Goal: Find contact information: Find contact information

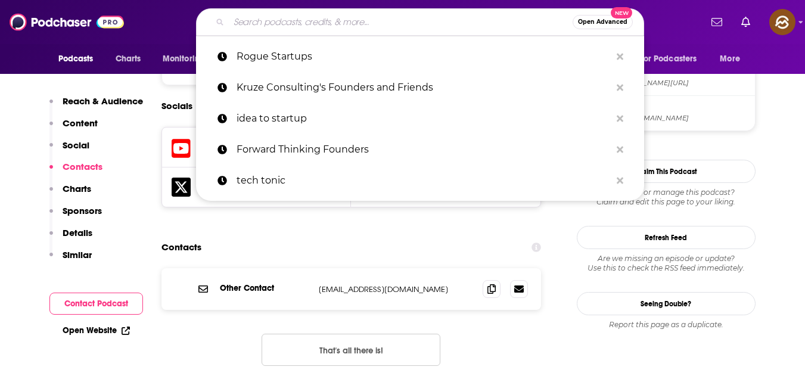
scroll to position [1021, 0]
type input "[URL][DOMAIN_NAME]"
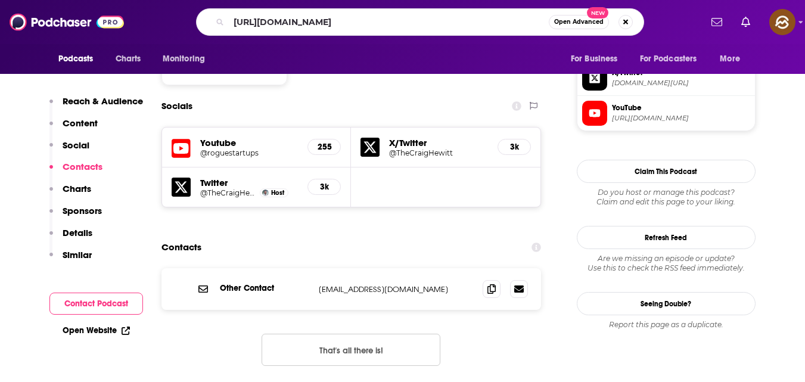
click at [239, 15] on input "[URL][DOMAIN_NAME]" at bounding box center [389, 22] width 320 height 19
click at [246, 21] on input "[URL][DOMAIN_NAME]" at bounding box center [389, 22] width 320 height 19
click at [625, 21] on button "Search podcasts, credits, & more..." at bounding box center [625, 22] width 14 height 14
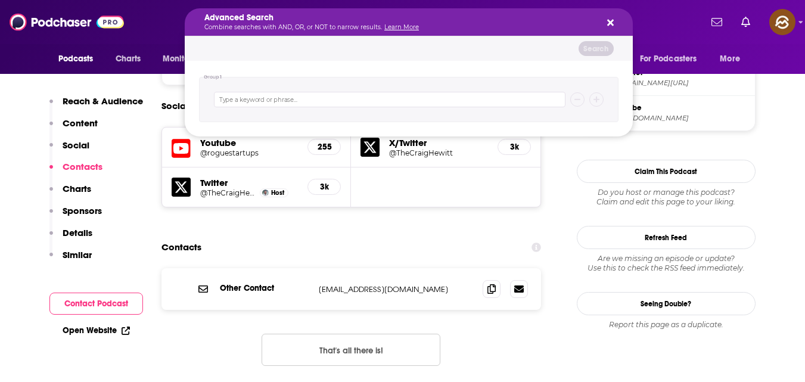
click at [608, 25] on icon "Search podcasts, credits, & more..." at bounding box center [610, 23] width 7 height 7
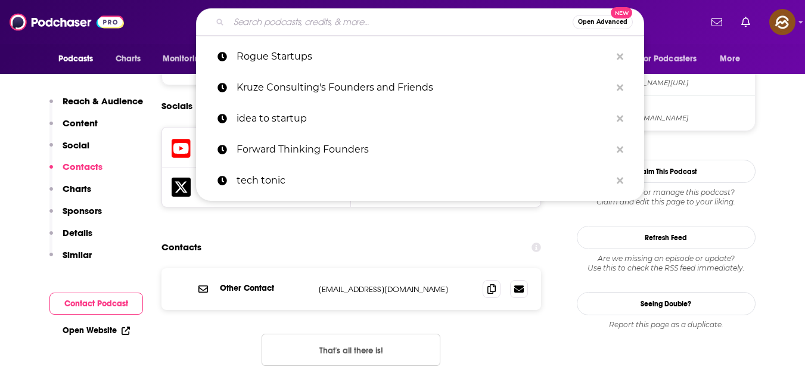
click at [435, 24] on input "Search podcasts, credits, & more..." at bounding box center [401, 22] width 344 height 19
click at [325, 29] on input "Search podcasts, credits, & more..." at bounding box center [401, 22] width 344 height 19
paste input "Big Technology Podcast"
type input "Big Technology Podcast"
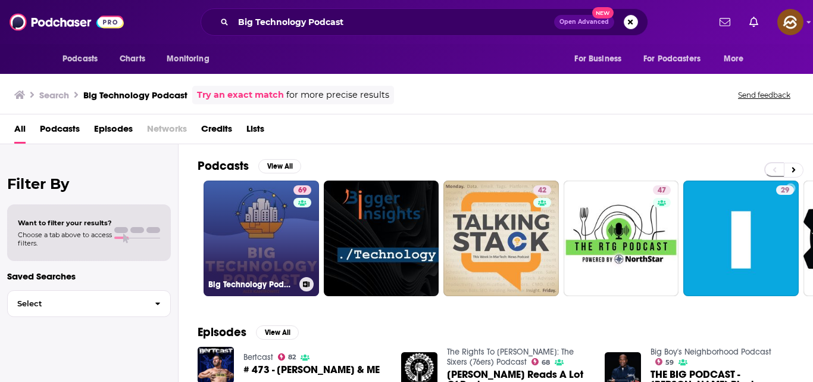
click at [270, 219] on link "69 Big Technology Podcast" at bounding box center [262, 238] width 116 height 116
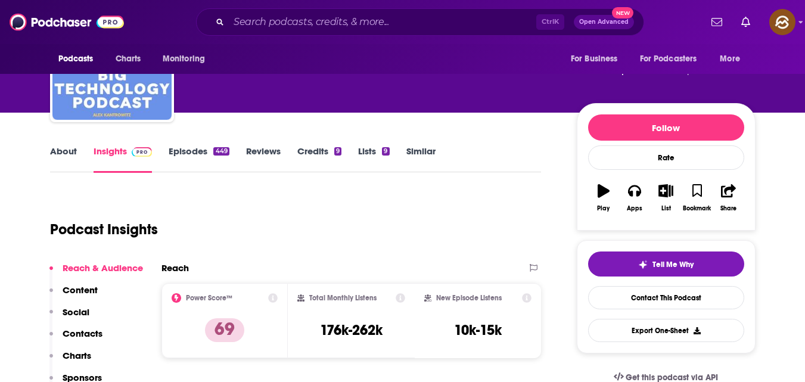
scroll to position [81, 0]
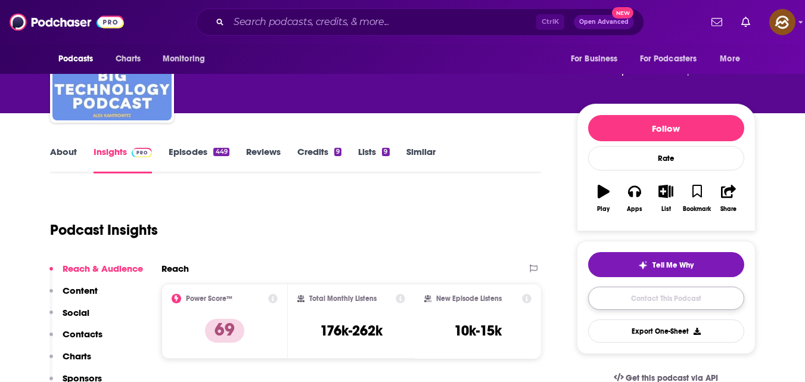
click at [676, 297] on link "Contact This Podcast" at bounding box center [666, 297] width 156 height 23
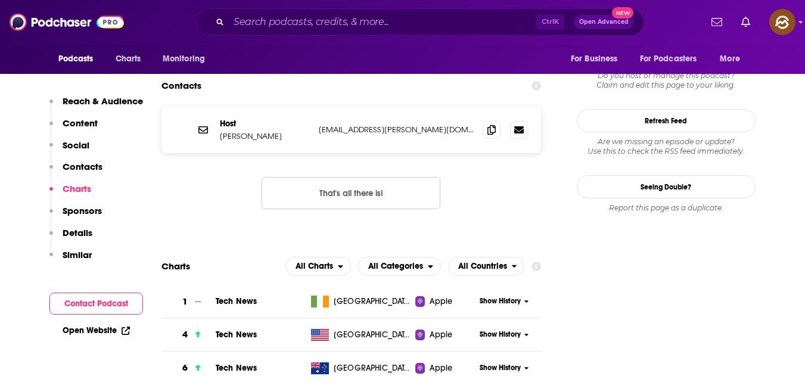
click at [119, 304] on button "Contact Podcast" at bounding box center [95, 303] width 93 height 22
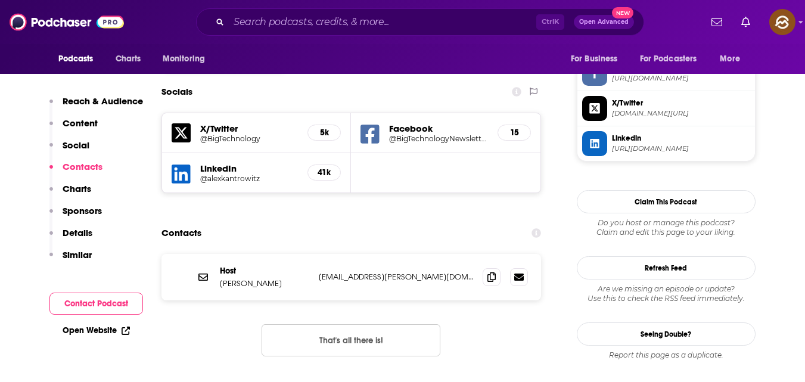
scroll to position [1007, 0]
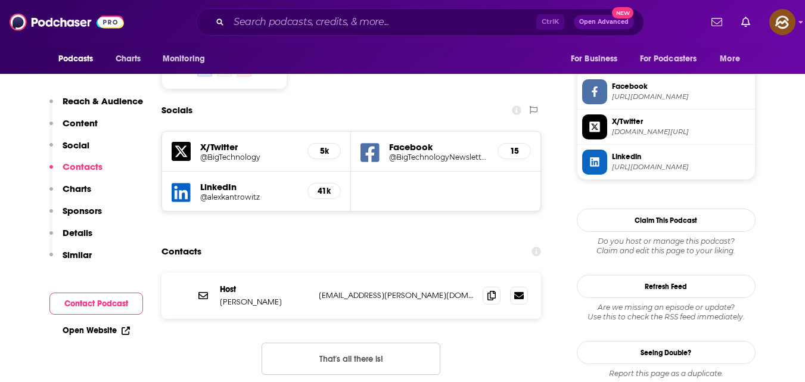
drag, startPoint x: 224, startPoint y: 227, endPoint x: 273, endPoint y: 234, distance: 49.9
click at [273, 272] on div "Host [PERSON_NAME] [PERSON_NAME][EMAIL_ADDRESS][PERSON_NAME][DOMAIN_NAME] [PERS…" at bounding box center [351, 295] width 380 height 46
click at [211, 272] on div "Host [PERSON_NAME] [PERSON_NAME][EMAIL_ADDRESS][PERSON_NAME][DOMAIN_NAME] [PERS…" at bounding box center [351, 295] width 380 height 46
drag, startPoint x: 220, startPoint y: 229, endPoint x: 281, endPoint y: 231, distance: 60.8
click at [281, 297] on p "[PERSON_NAME]" at bounding box center [264, 302] width 89 height 10
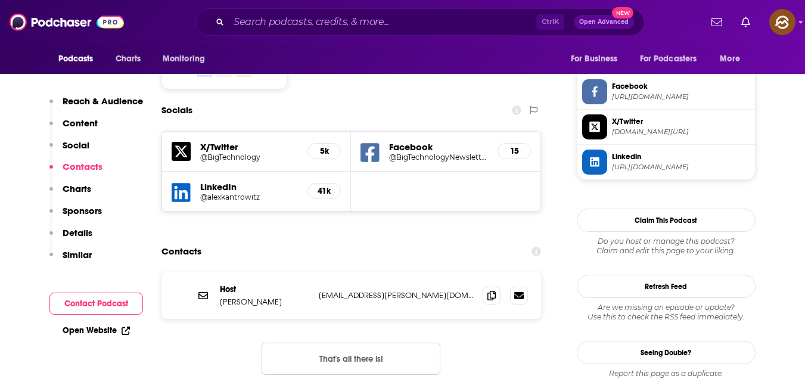
copy p "[PERSON_NAME]"
click at [495, 290] on icon at bounding box center [491, 295] width 8 height 10
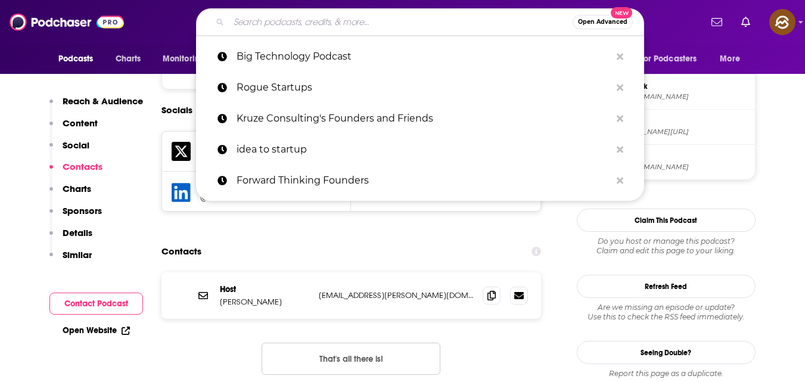
click at [389, 18] on input "Search podcasts, credits, & more..." at bounding box center [401, 22] width 344 height 19
paste input "Riding Unicorns"
type input "Riding Unicorns"
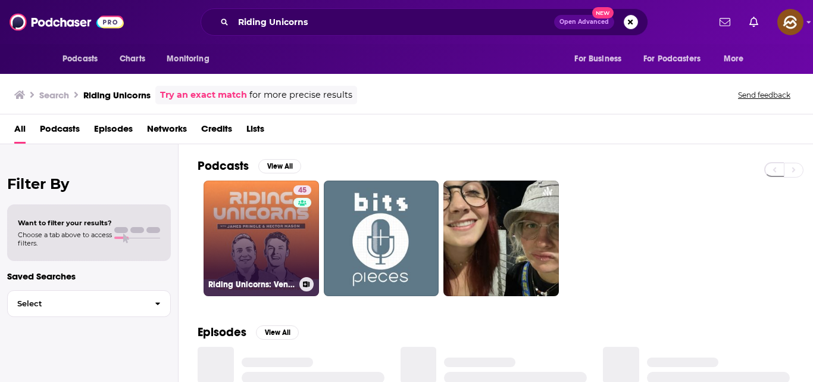
click at [256, 229] on link "45 Riding Unicorns: Venture Capital | Entrepreneurship | Technology" at bounding box center [262, 238] width 116 height 116
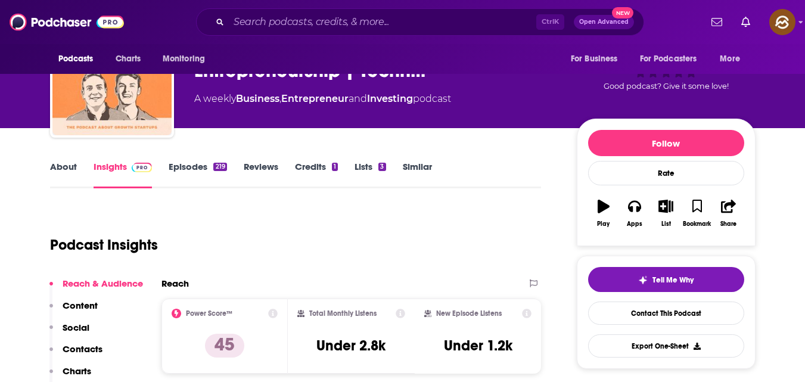
scroll to position [67, 0]
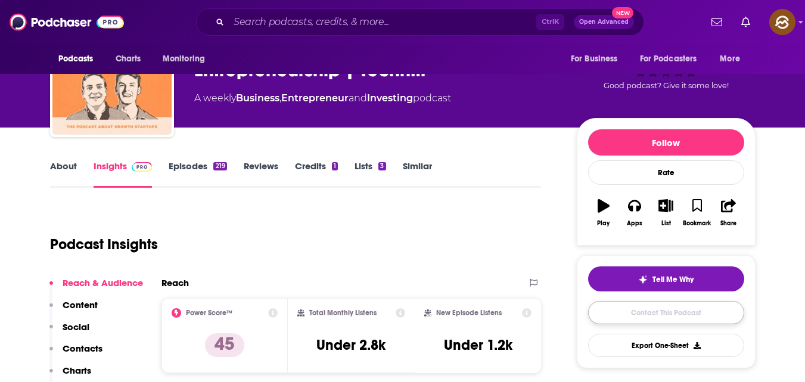
click at [669, 313] on link "Contact This Podcast" at bounding box center [666, 312] width 156 height 23
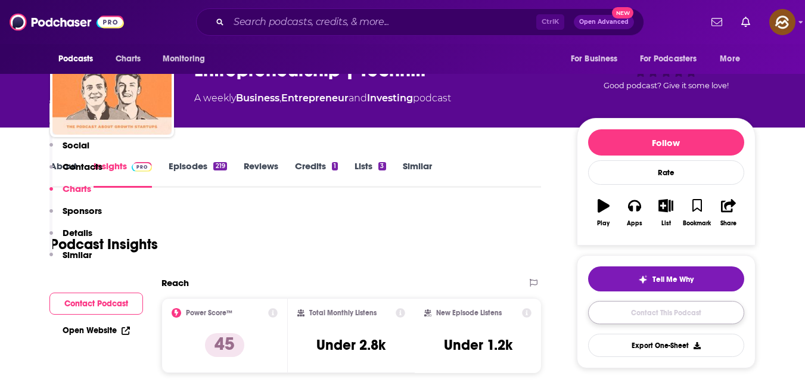
scroll to position [1160, 0]
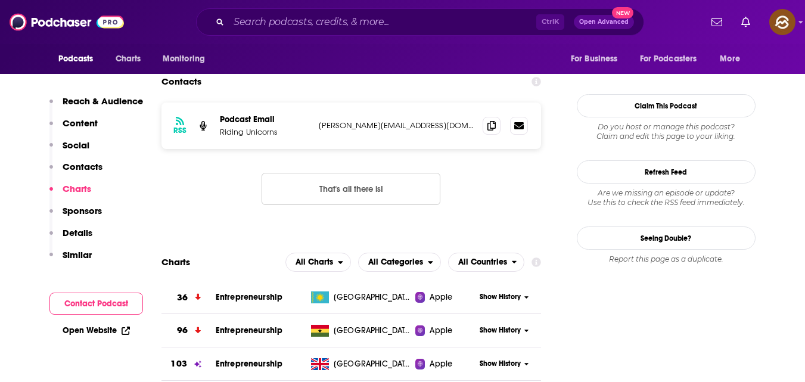
click at [124, 294] on button "Contact Podcast" at bounding box center [95, 303] width 93 height 22
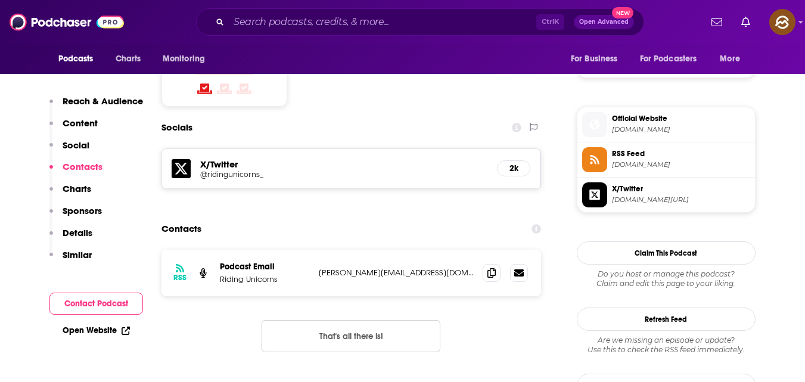
scroll to position [994, 0]
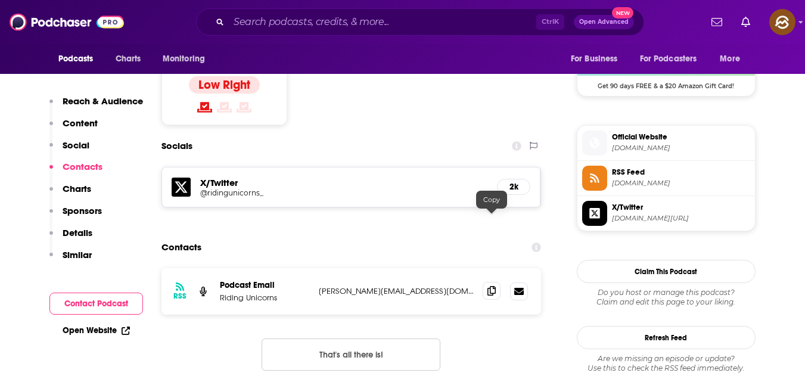
click at [490, 286] on icon at bounding box center [491, 291] width 8 height 10
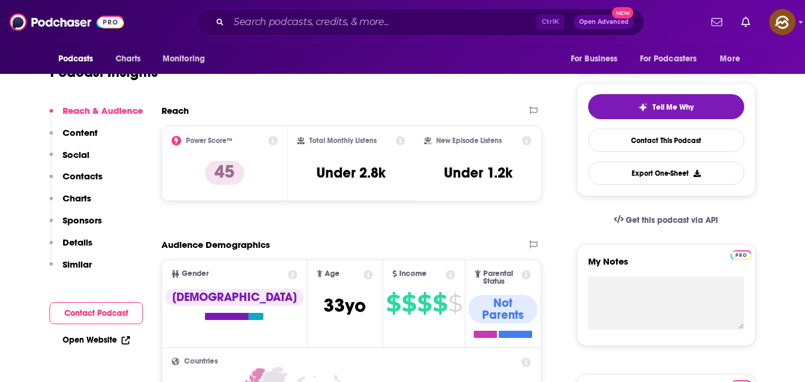
scroll to position [0, 0]
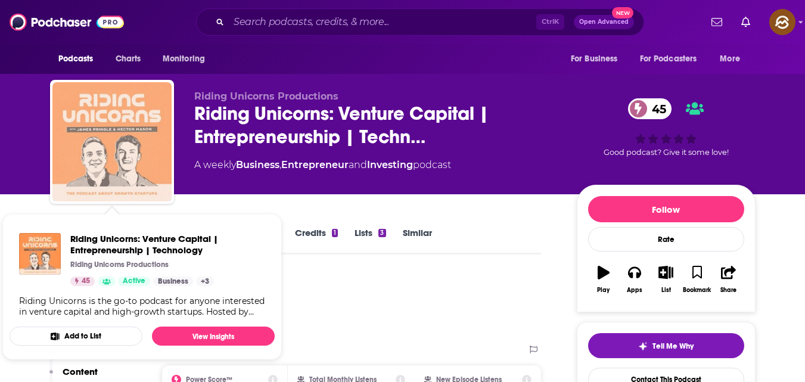
drag, startPoint x: 135, startPoint y: 145, endPoint x: 116, endPoint y: 143, distance: 19.1
click at [116, 143] on img "Riding Unicorns: Venture Capital | Entrepreneurship | Technology" at bounding box center [111, 141] width 119 height 119
